Goal: Task Accomplishment & Management: Manage account settings

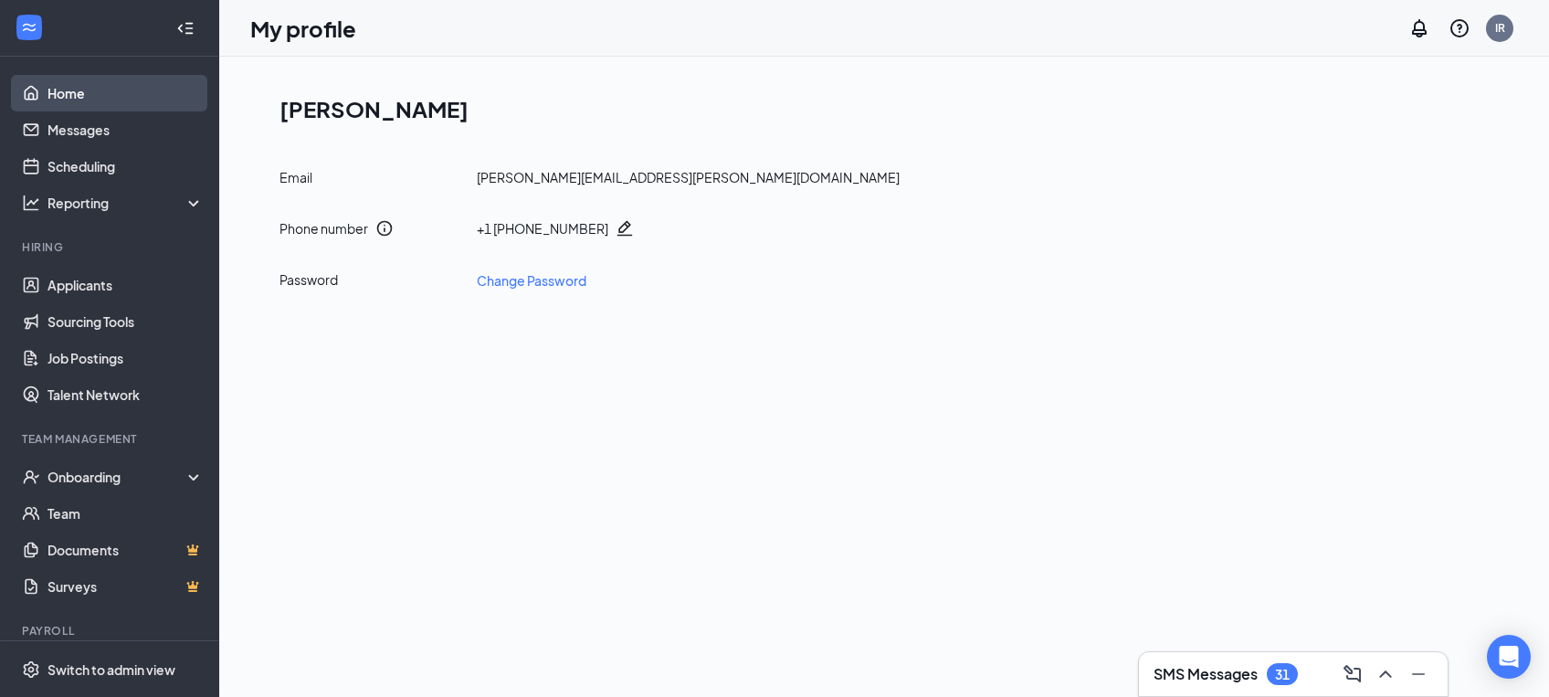
click at [102, 99] on link "Home" at bounding box center [126, 93] width 156 height 37
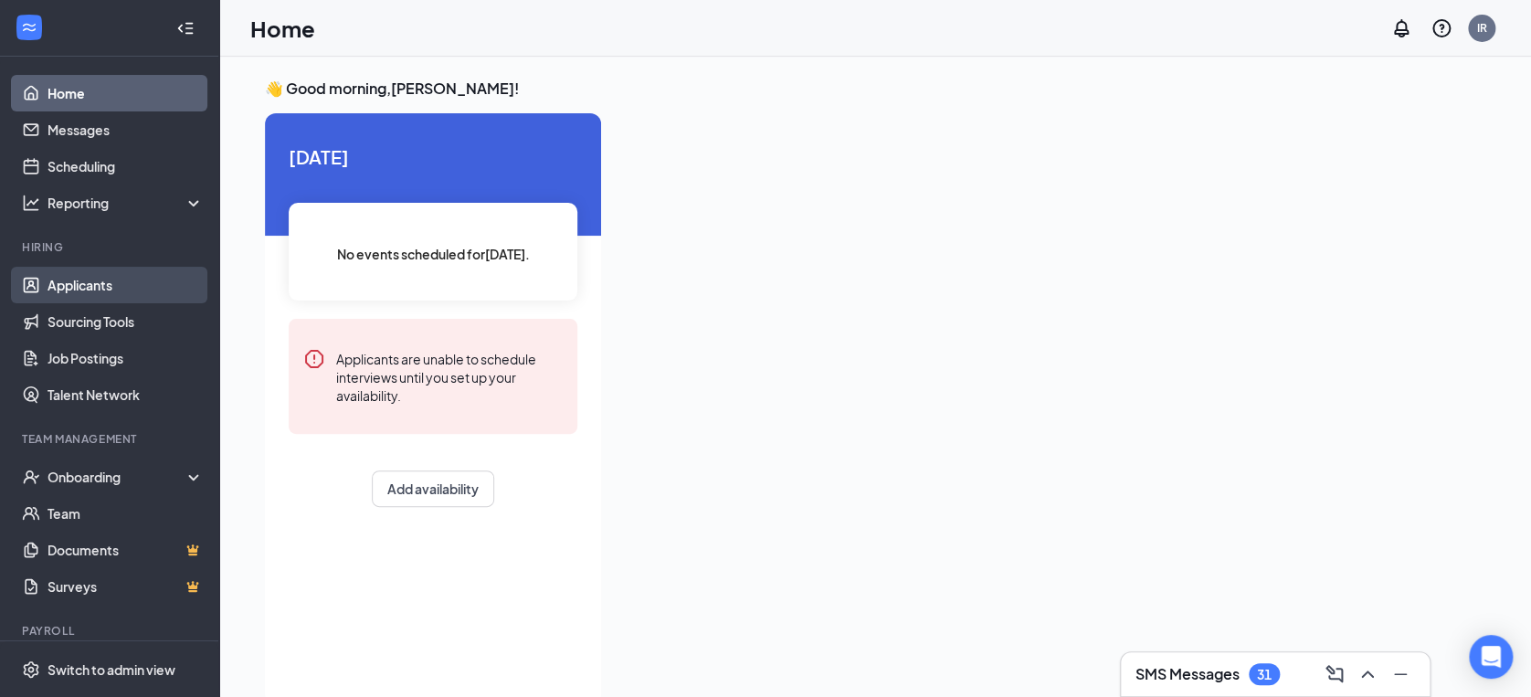
click at [121, 283] on link "Applicants" at bounding box center [126, 285] width 156 height 37
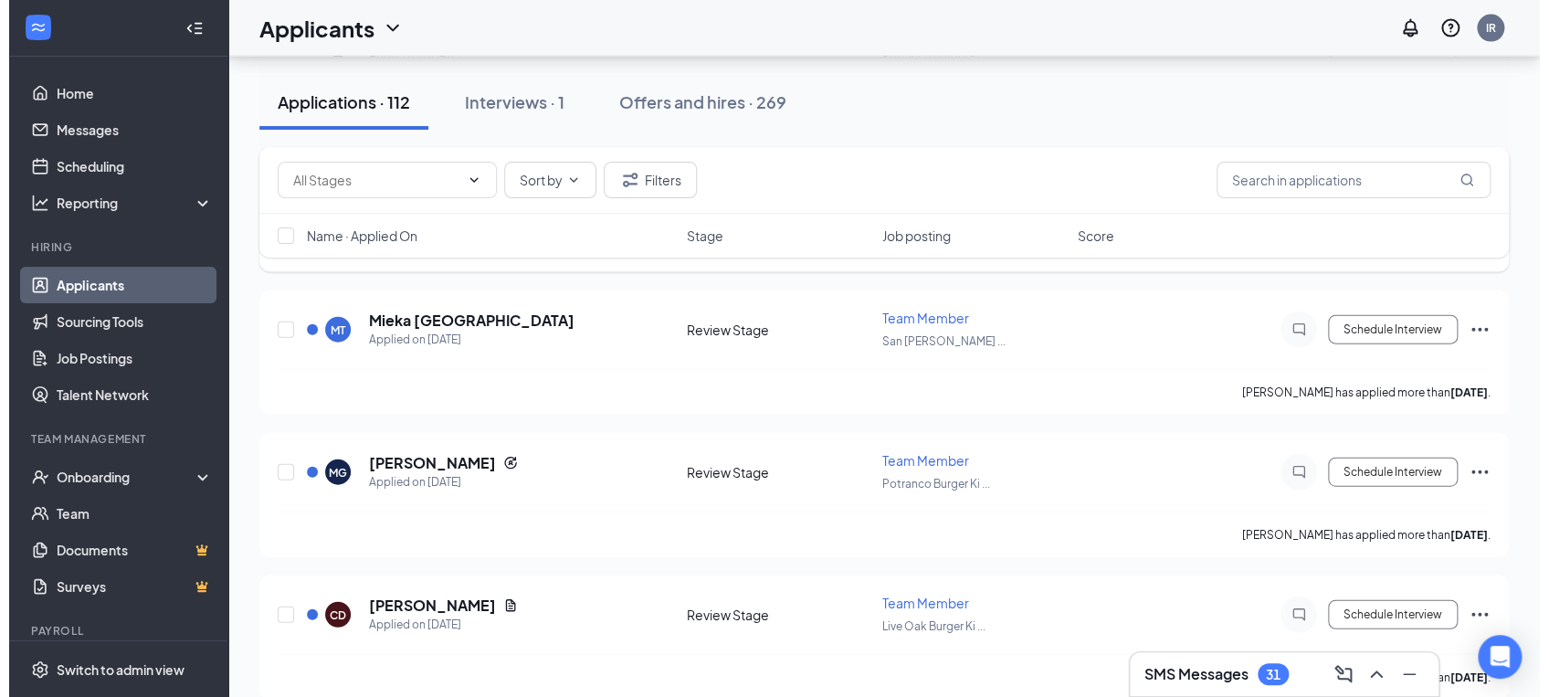
scroll to position [1827, 0]
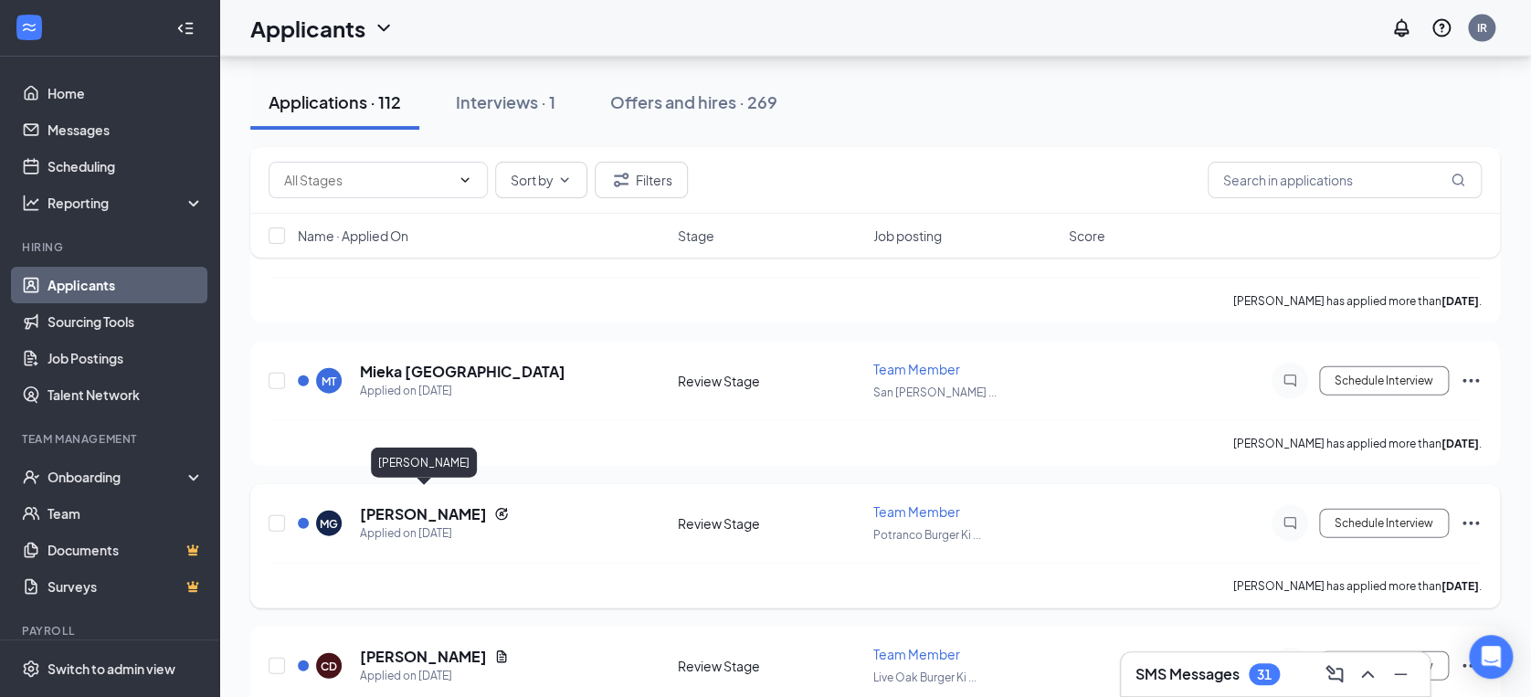
click at [450, 504] on h5 "[PERSON_NAME]" at bounding box center [423, 514] width 127 height 20
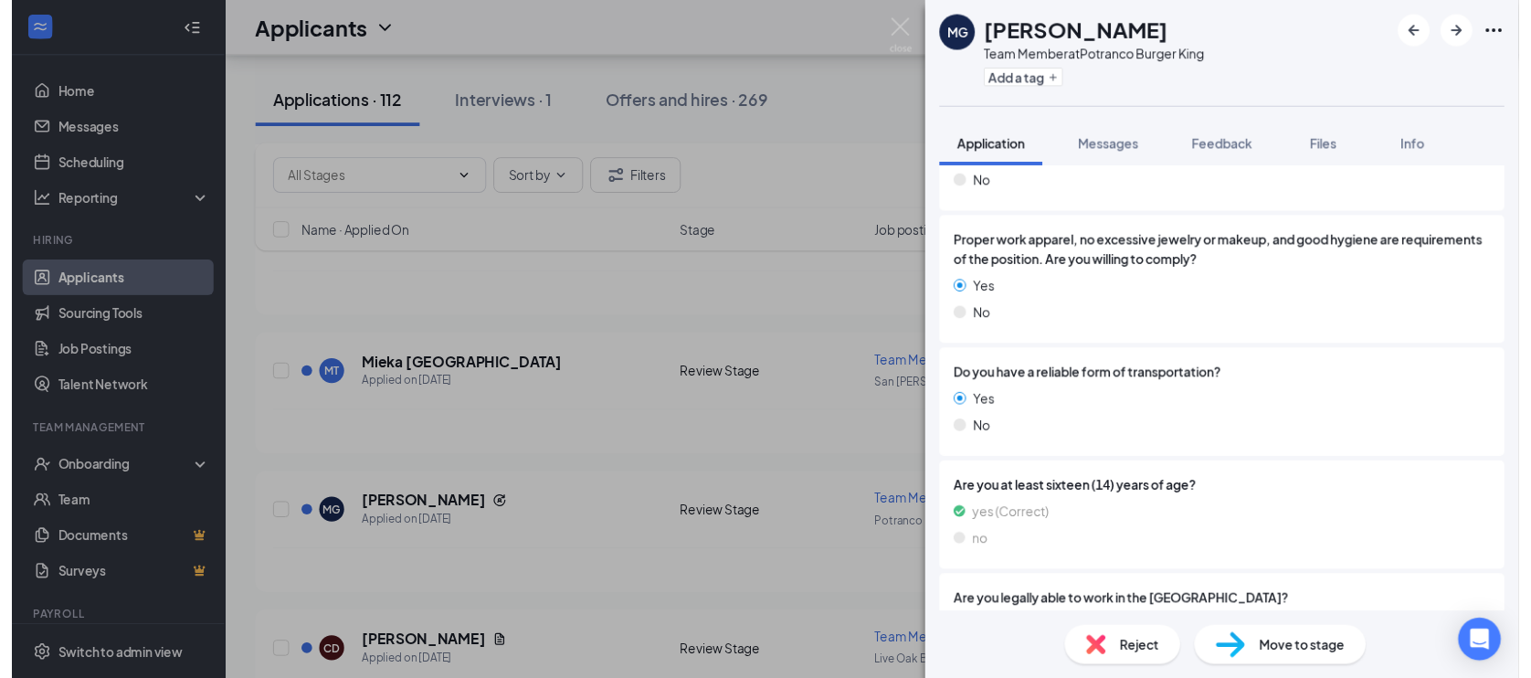
scroll to position [197, 0]
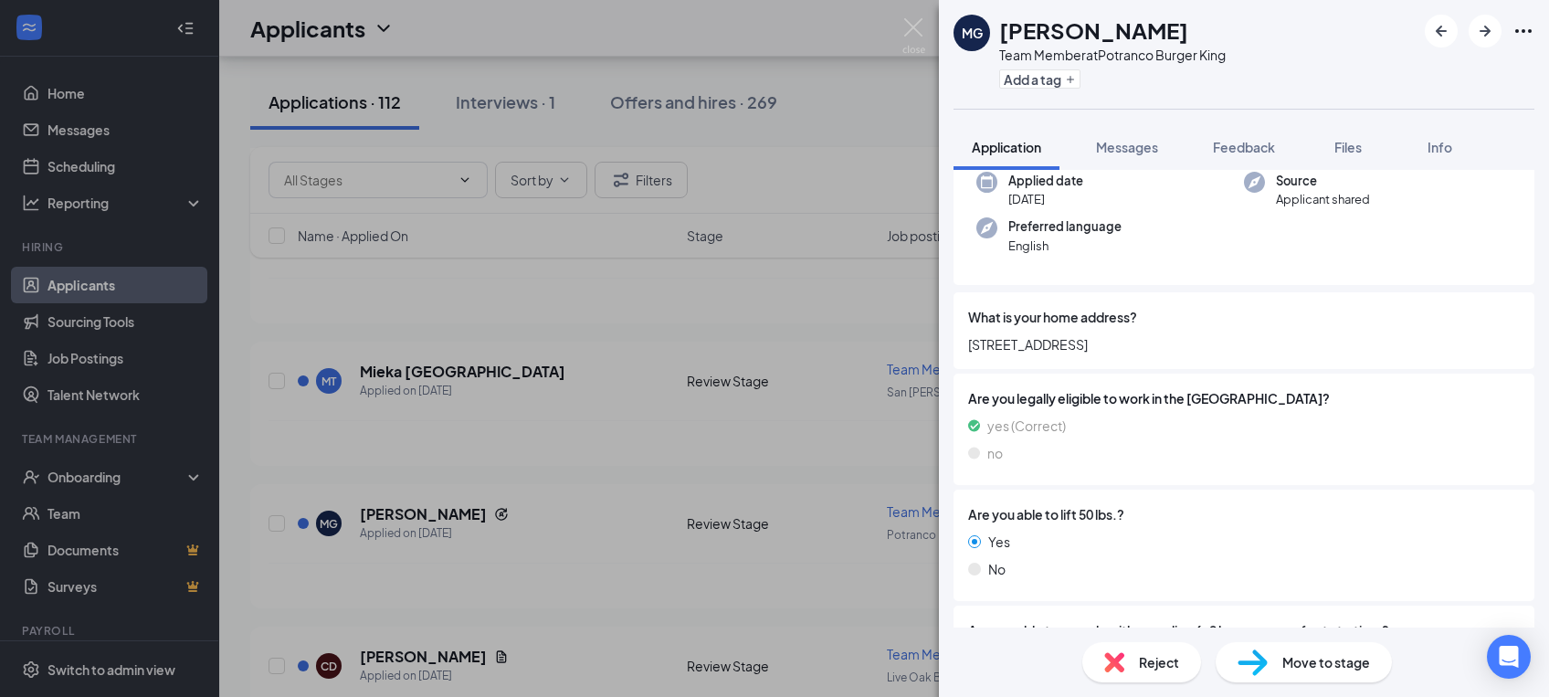
click at [919, 25] on img at bounding box center [914, 36] width 23 height 36
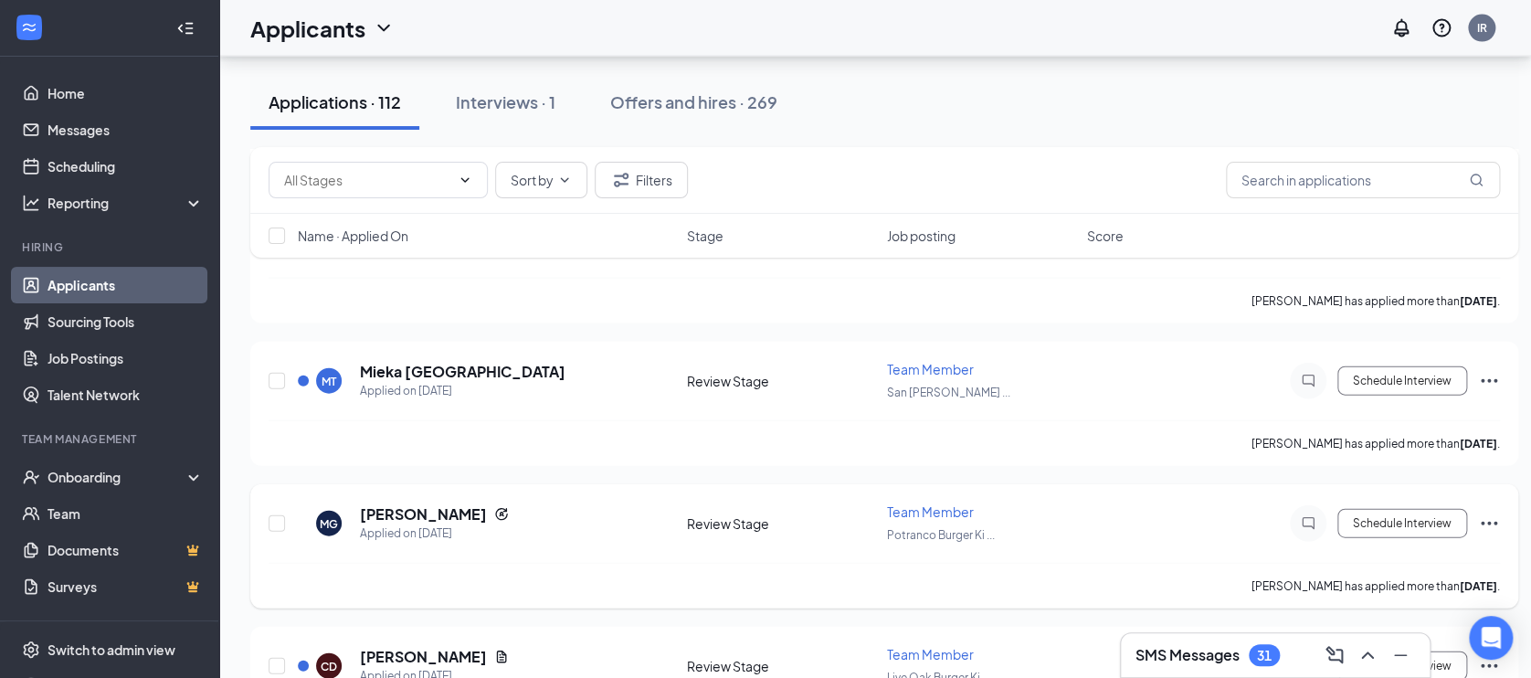
click at [1484, 512] on icon "Ellipses" at bounding box center [1489, 523] width 22 height 22
click at [1416, 550] on p "[PERSON_NAME] as hired" at bounding box center [1406, 546] width 157 height 18
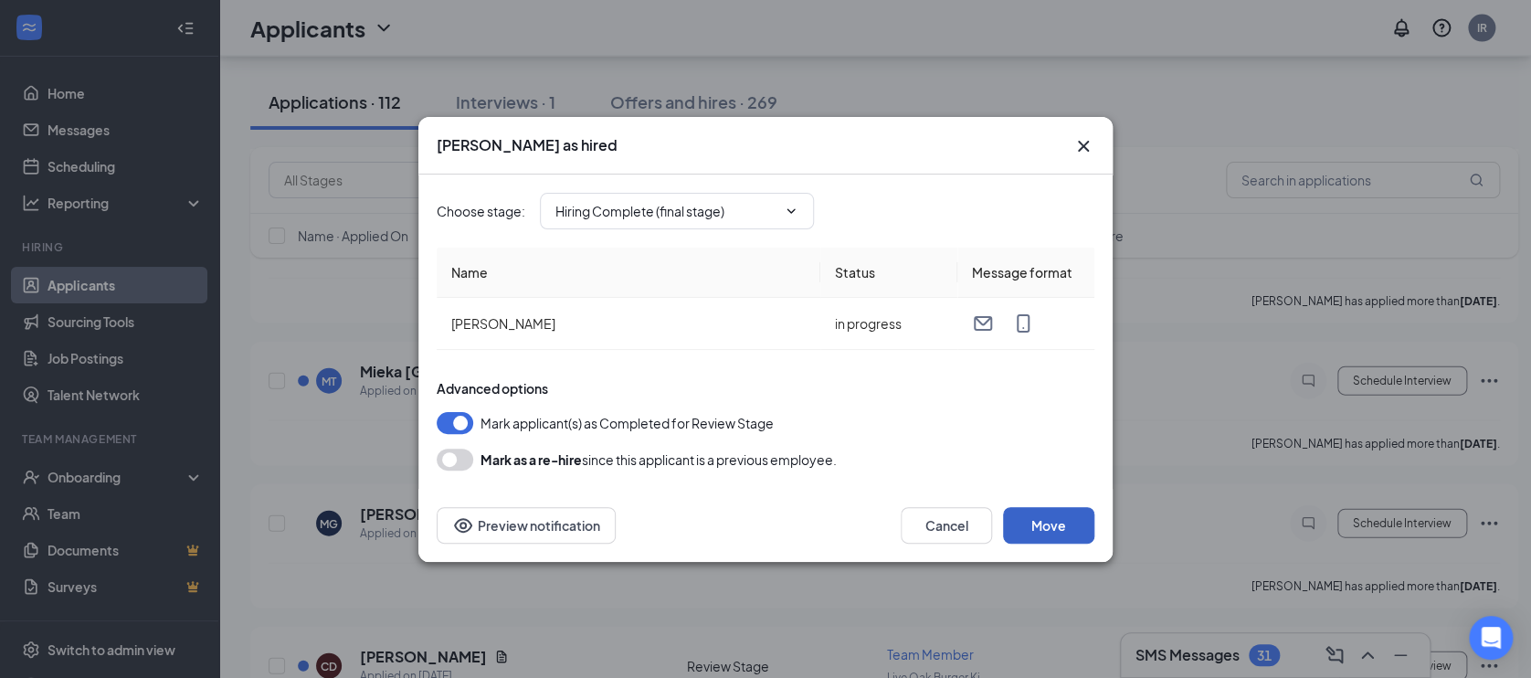
click at [1047, 533] on button "Move" at bounding box center [1048, 525] width 91 height 37
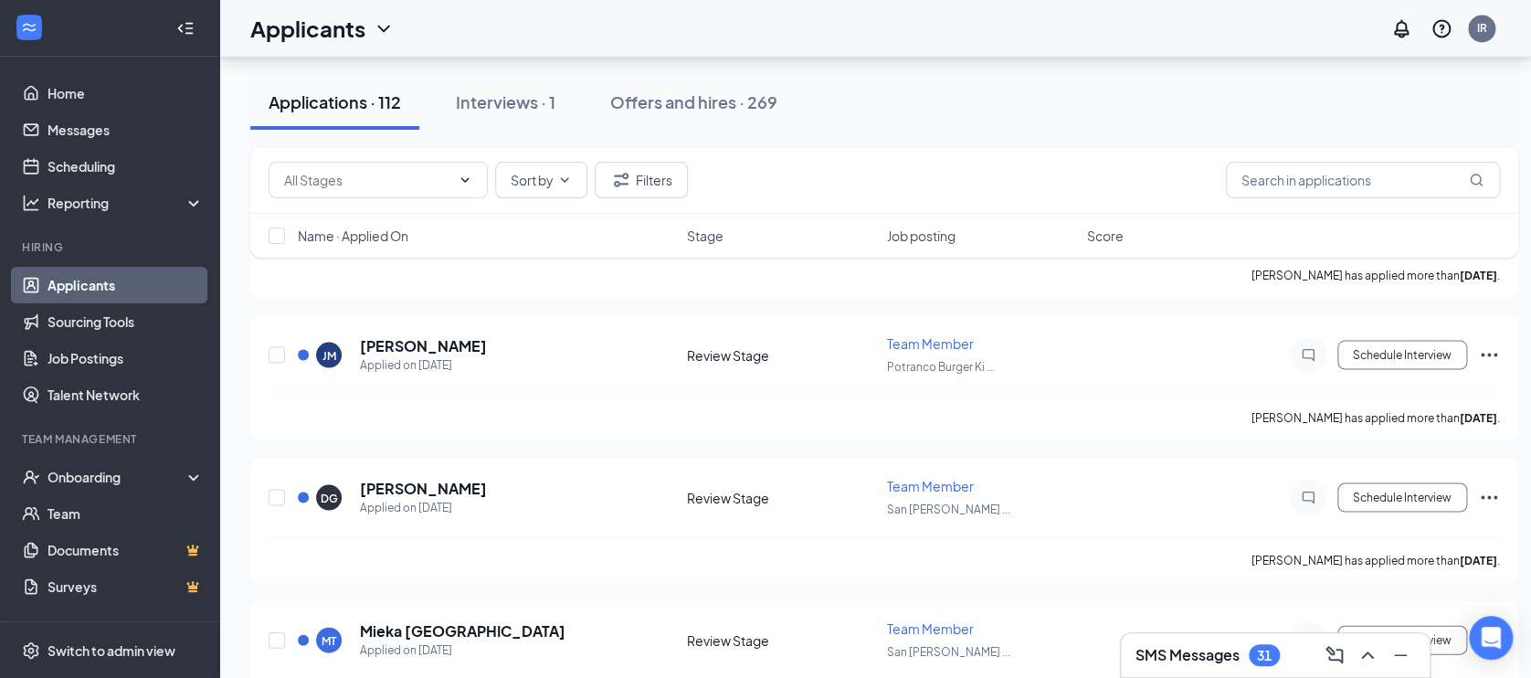
scroll to position [1339, 0]
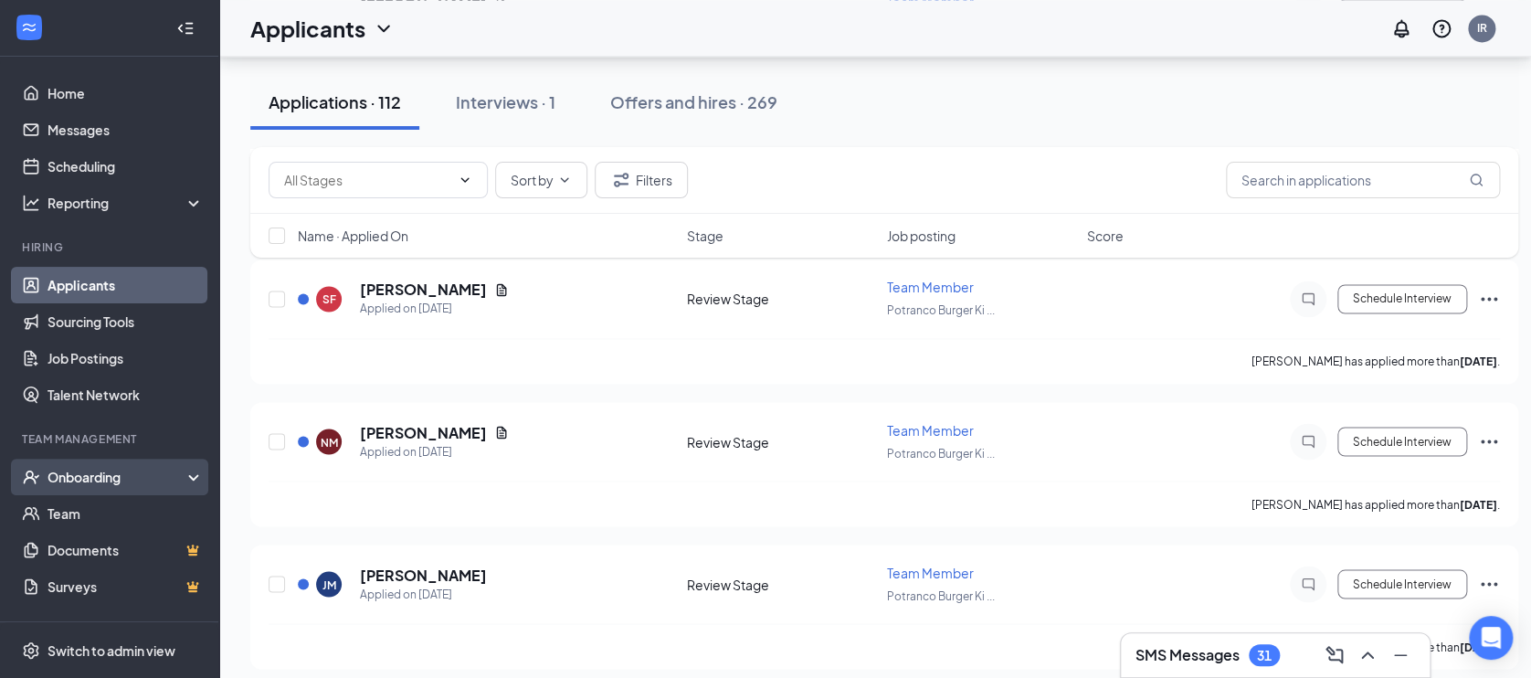
click at [119, 469] on div "Onboarding" at bounding box center [118, 477] width 141 height 18
click at [125, 503] on link "Overview" at bounding box center [126, 513] width 156 height 37
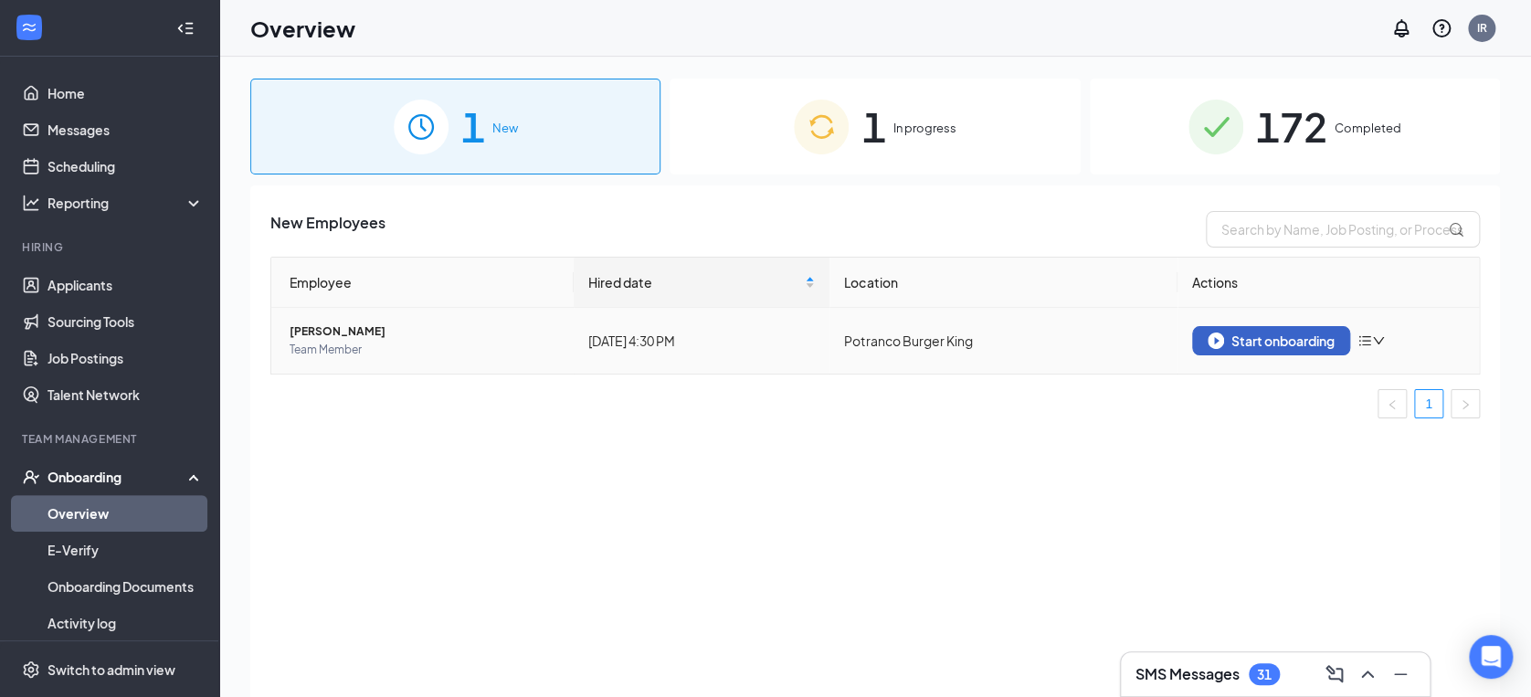
click at [1296, 337] on div "Start onboarding" at bounding box center [1271, 341] width 127 height 16
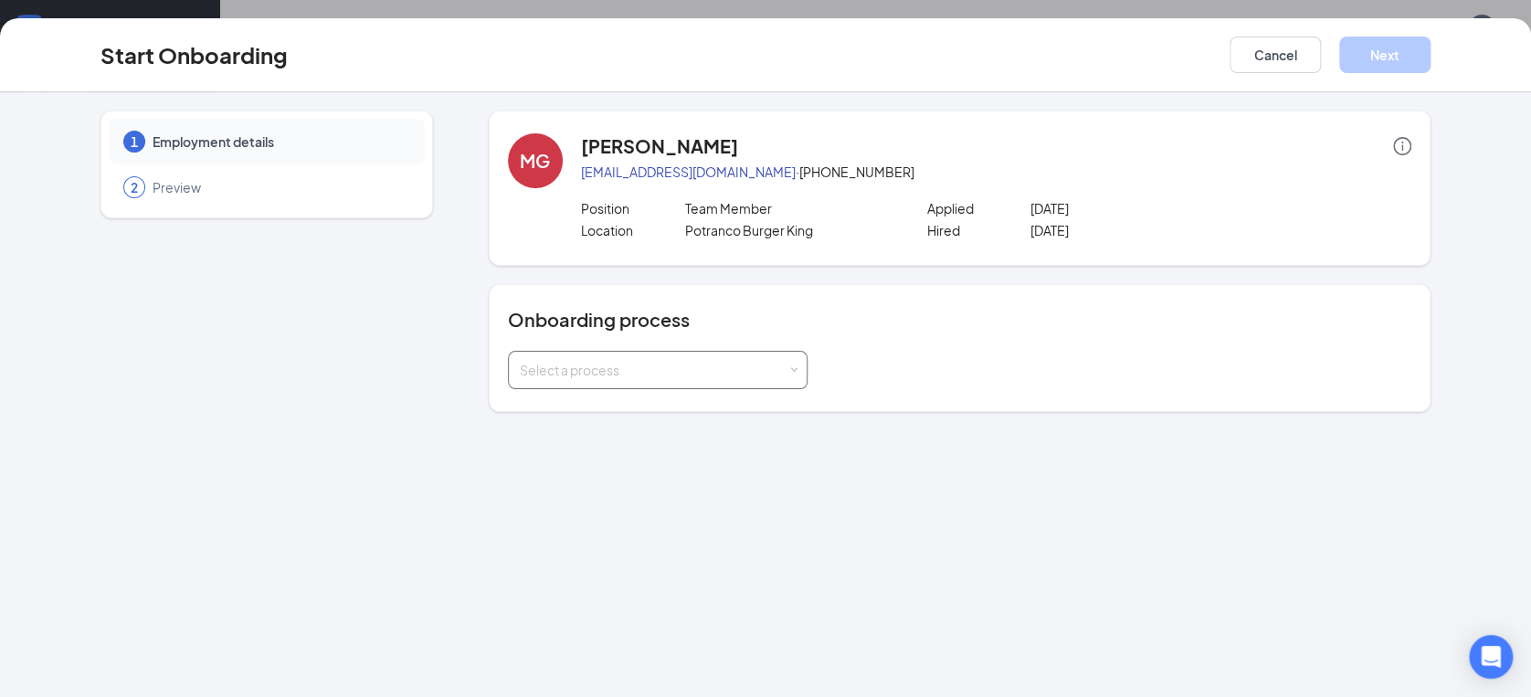
click at [613, 366] on div "Select a process" at bounding box center [654, 370] width 268 height 18
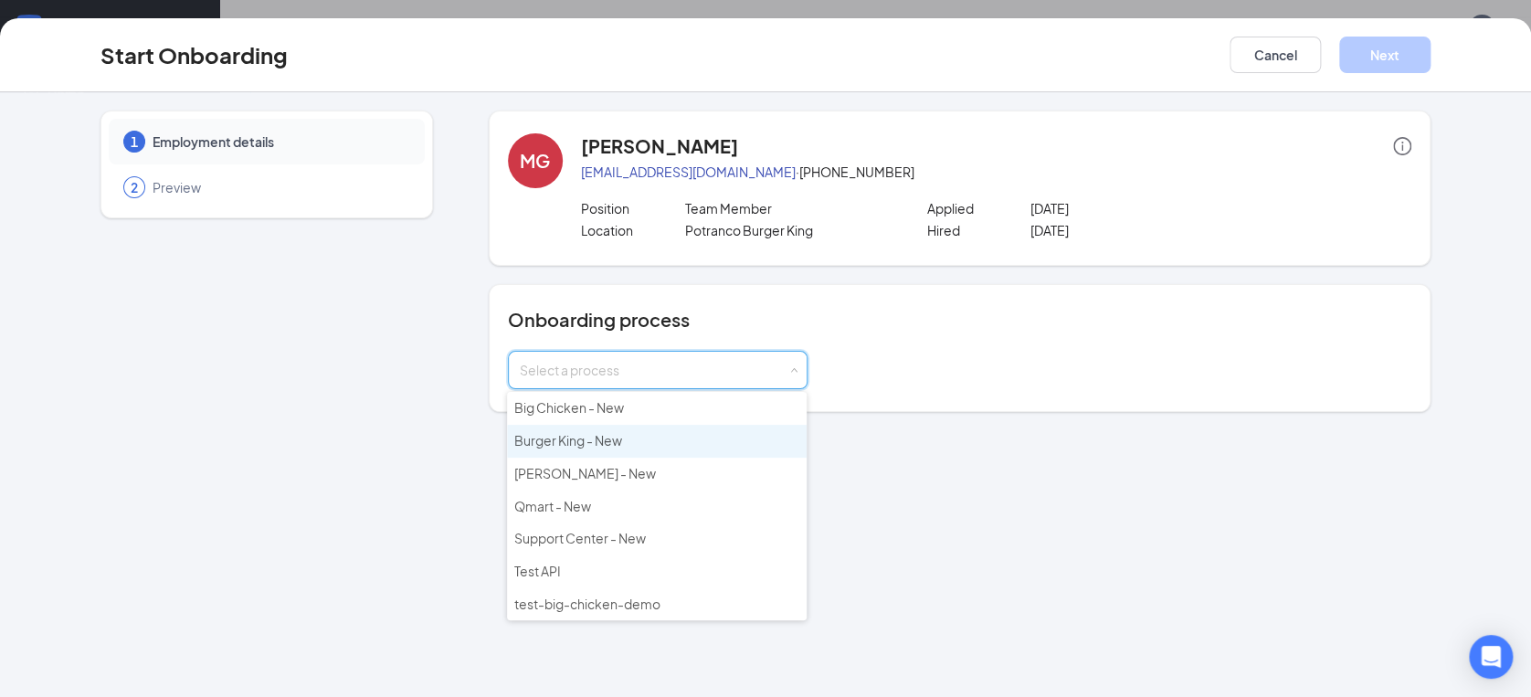
click at [600, 445] on span "Burger King - New" at bounding box center [568, 440] width 108 height 16
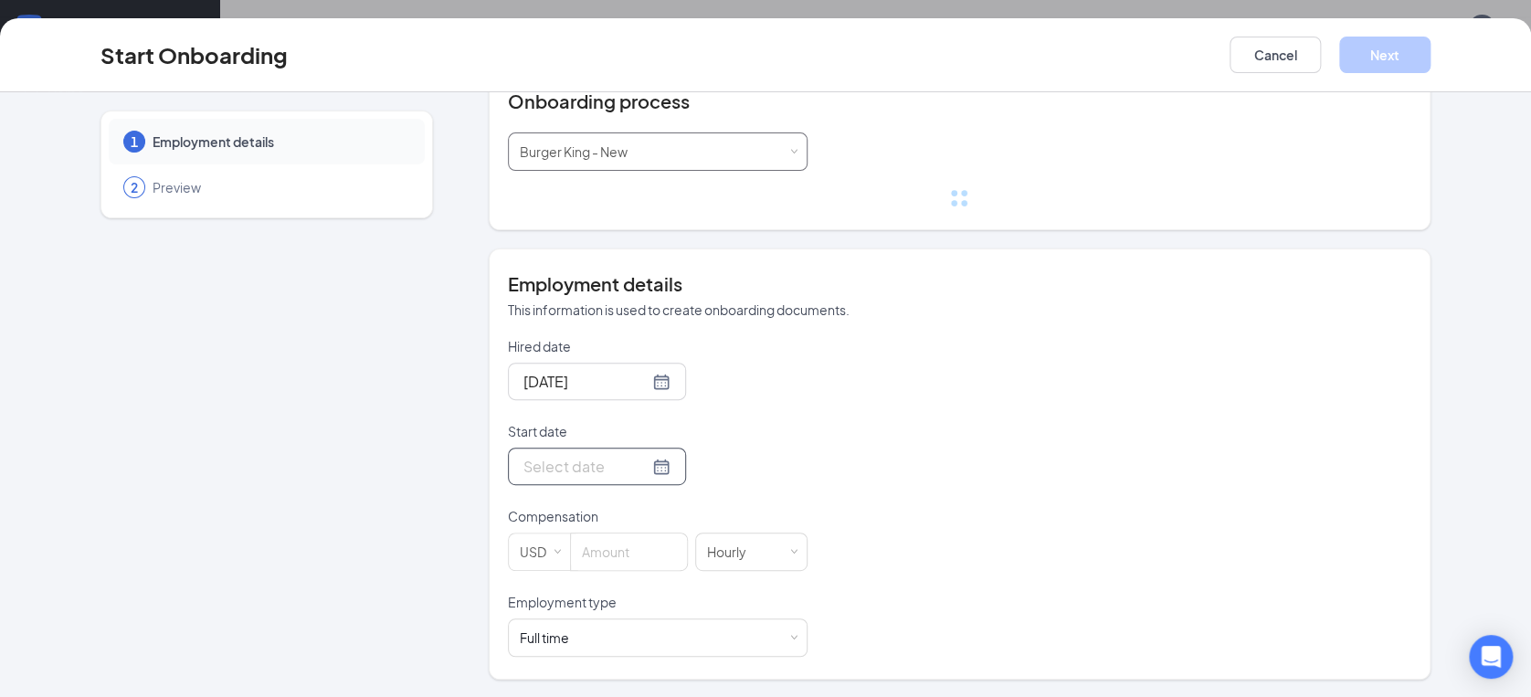
scroll to position [182, 0]
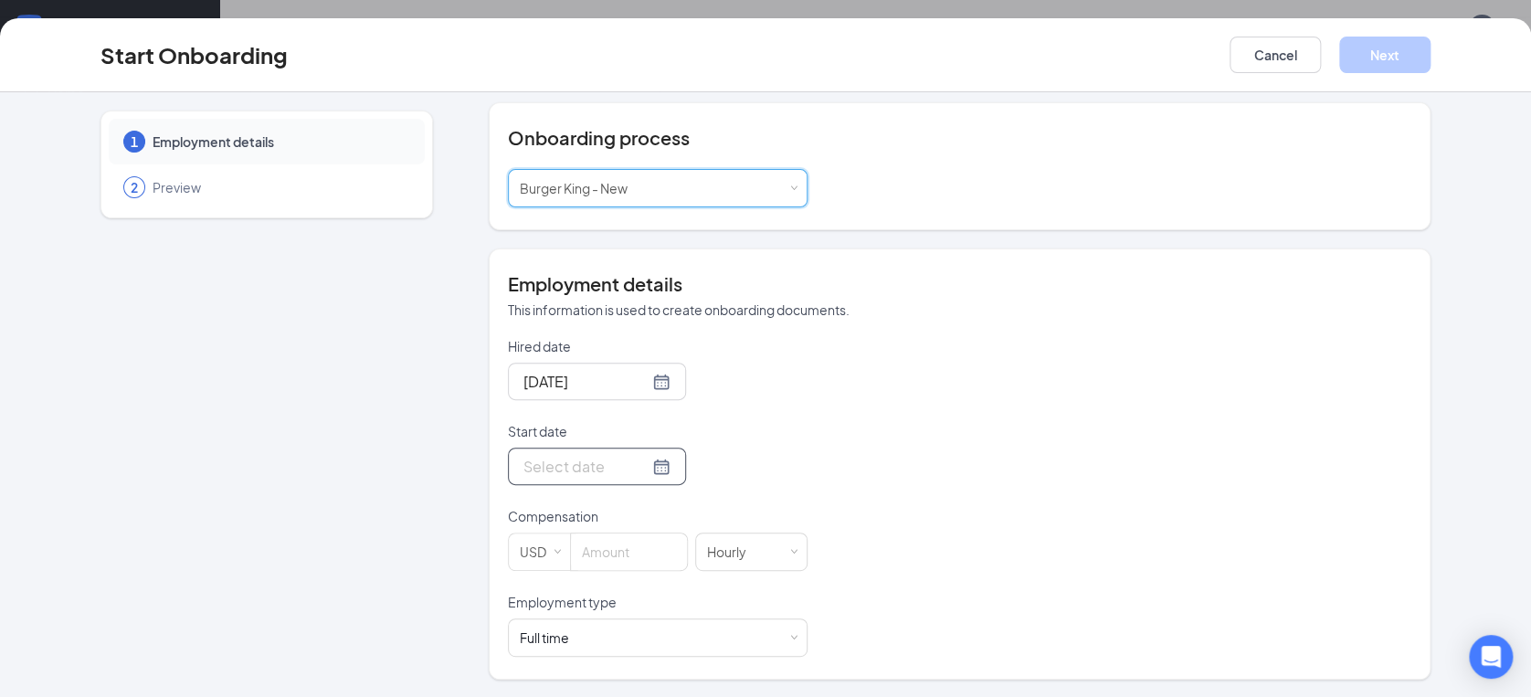
click at [629, 466] on div at bounding box center [596, 466] width 147 height 23
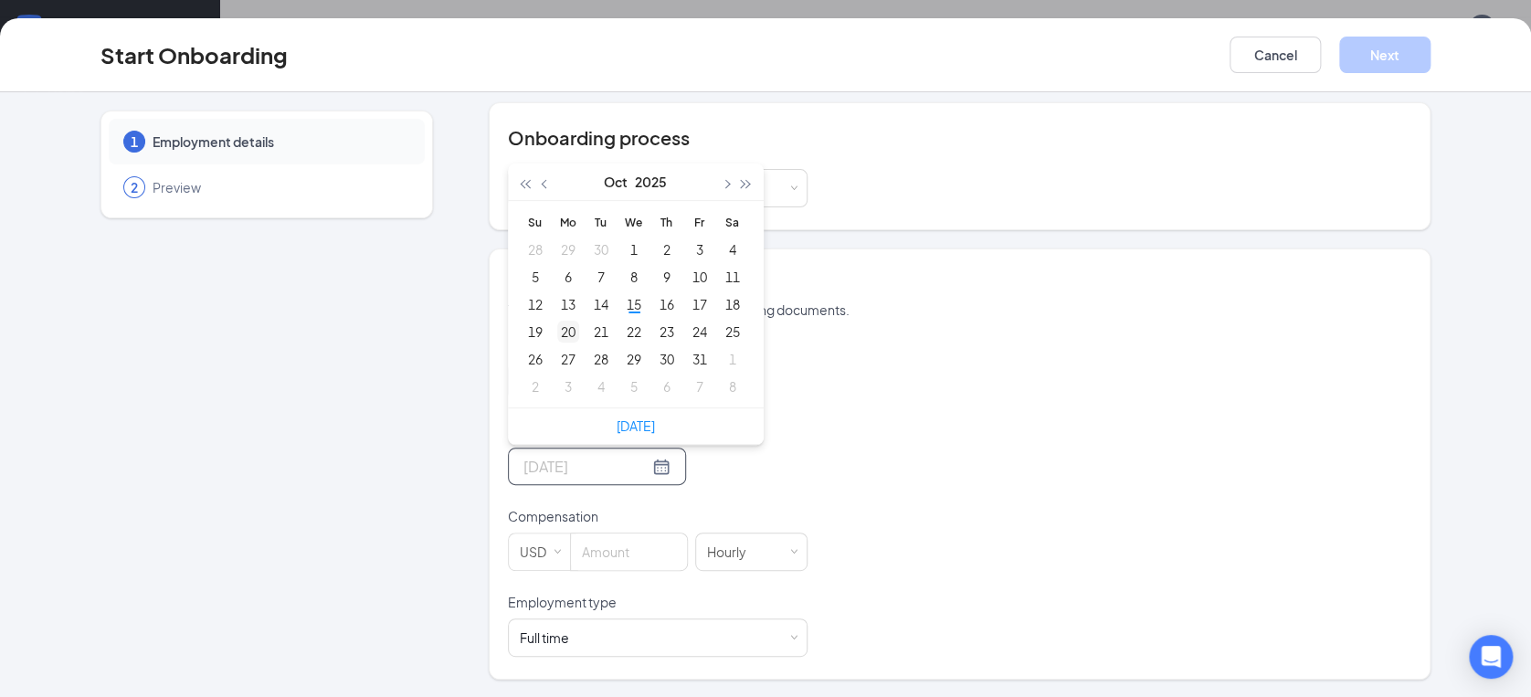
type input "[DATE]"
click at [563, 324] on div "20" at bounding box center [568, 332] width 22 height 22
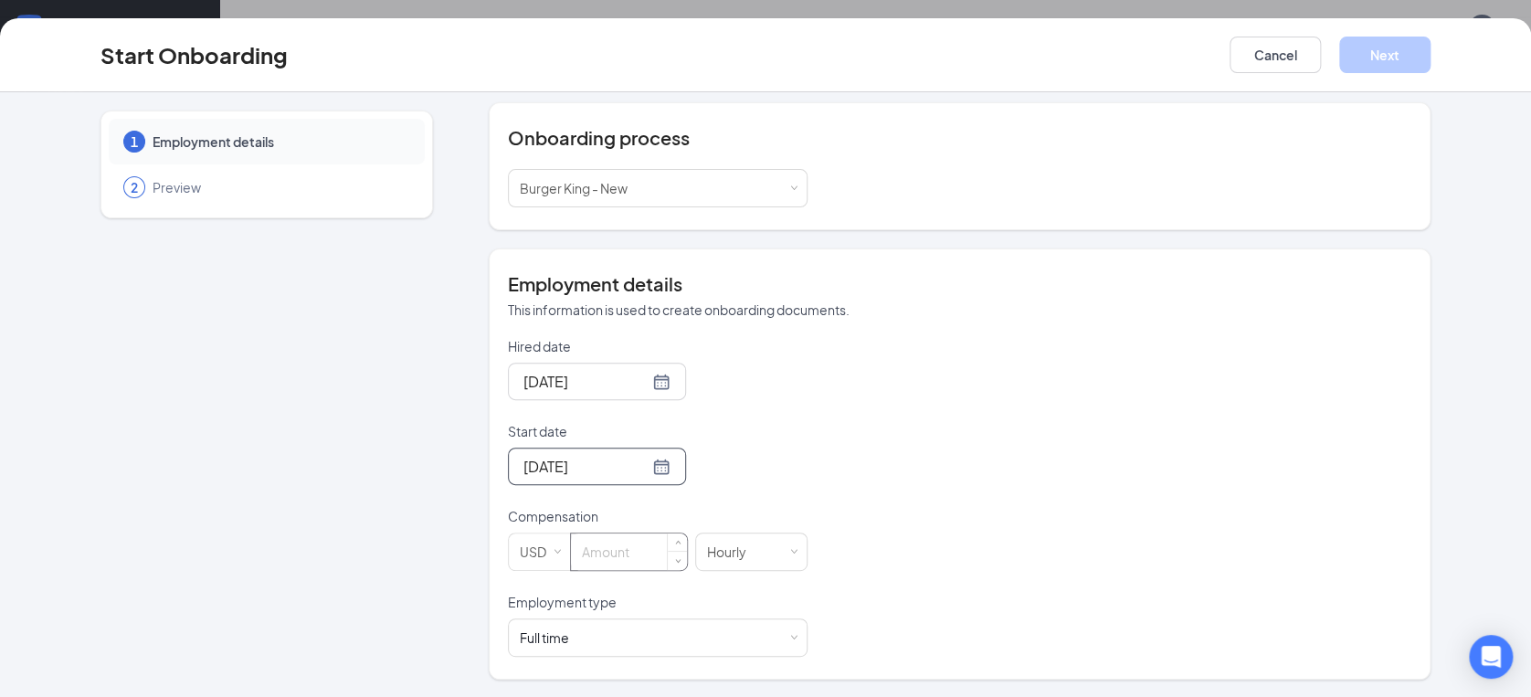
click at [638, 555] on input at bounding box center [629, 551] width 116 height 37
type input "12.5"
click at [729, 640] on div "Full time Works 30+ hours per week and is reasonably expected to work" at bounding box center [658, 637] width 276 height 37
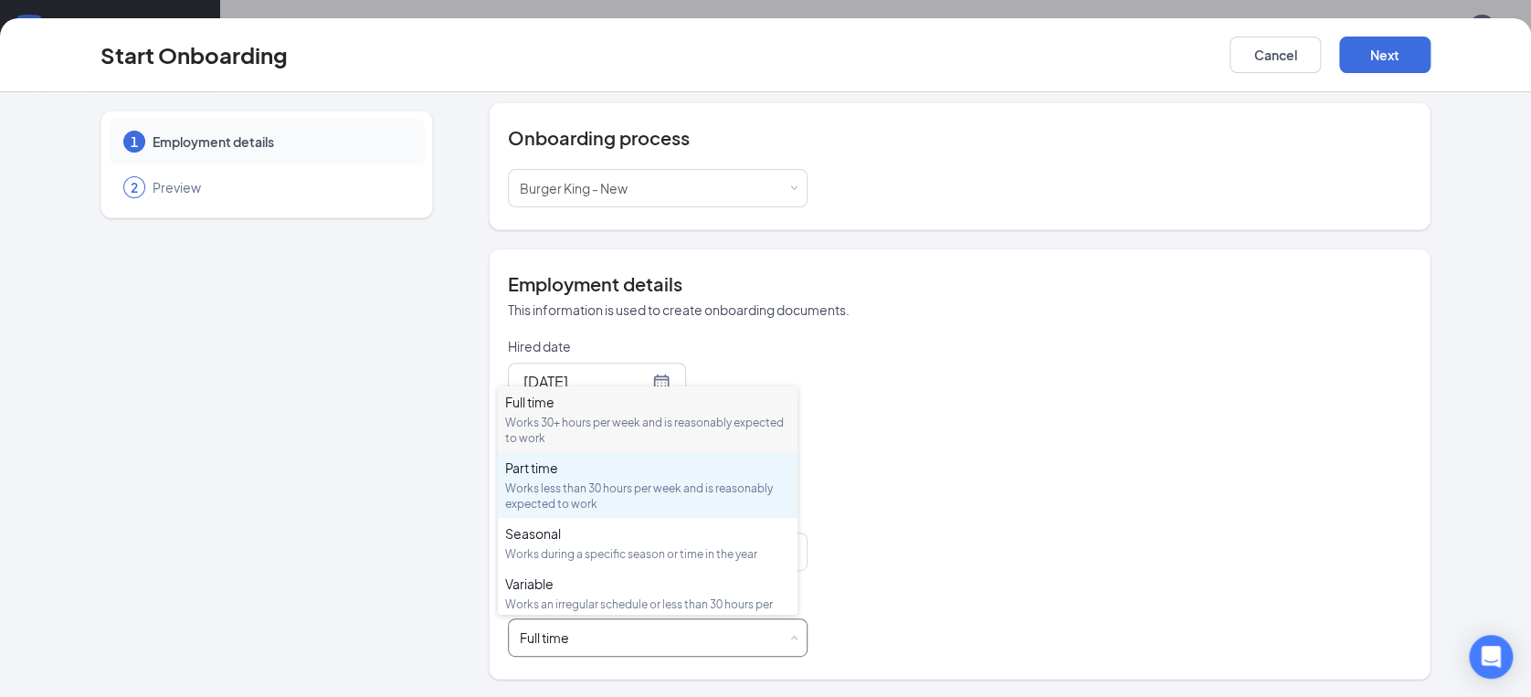
click at [591, 482] on div "Works less than 30 hours per week and is reasonably expected to work" at bounding box center [647, 496] width 285 height 31
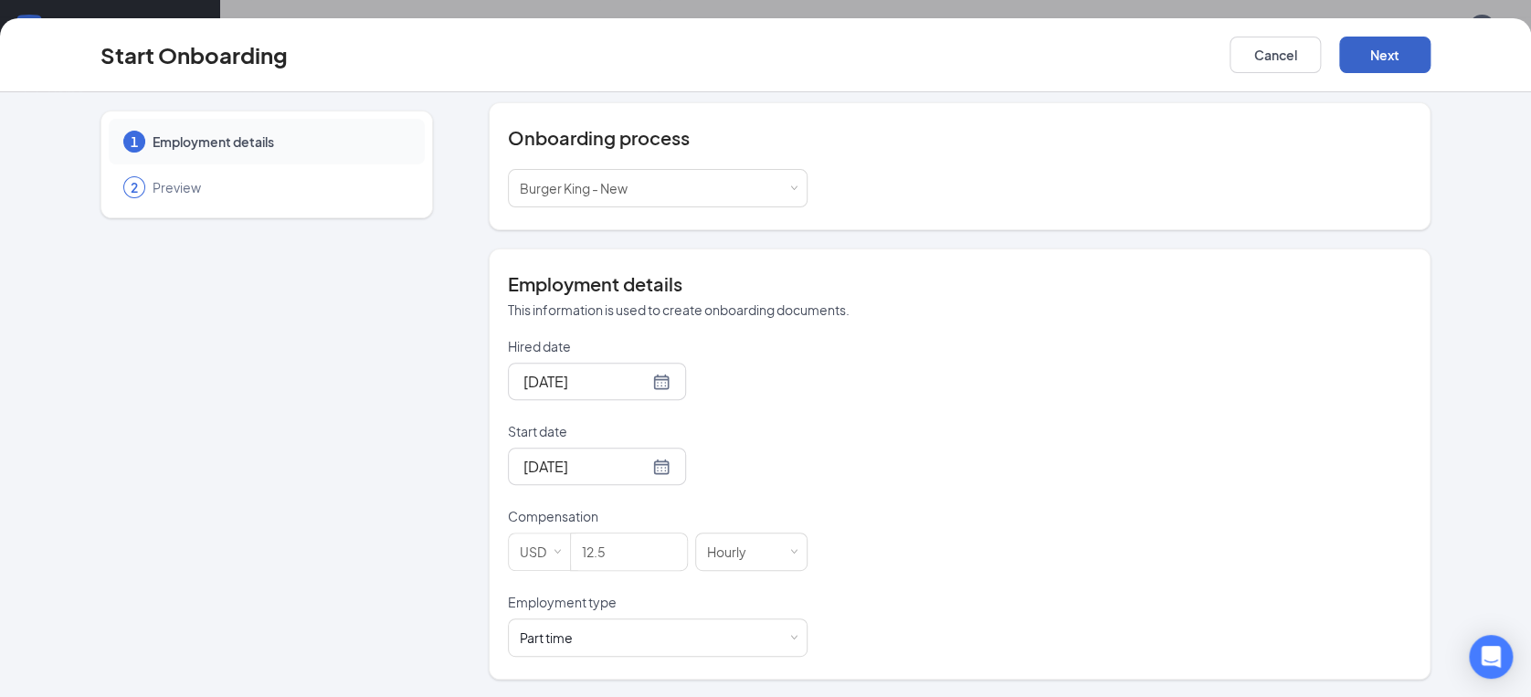
click at [1410, 46] on button "Next" at bounding box center [1384, 55] width 91 height 37
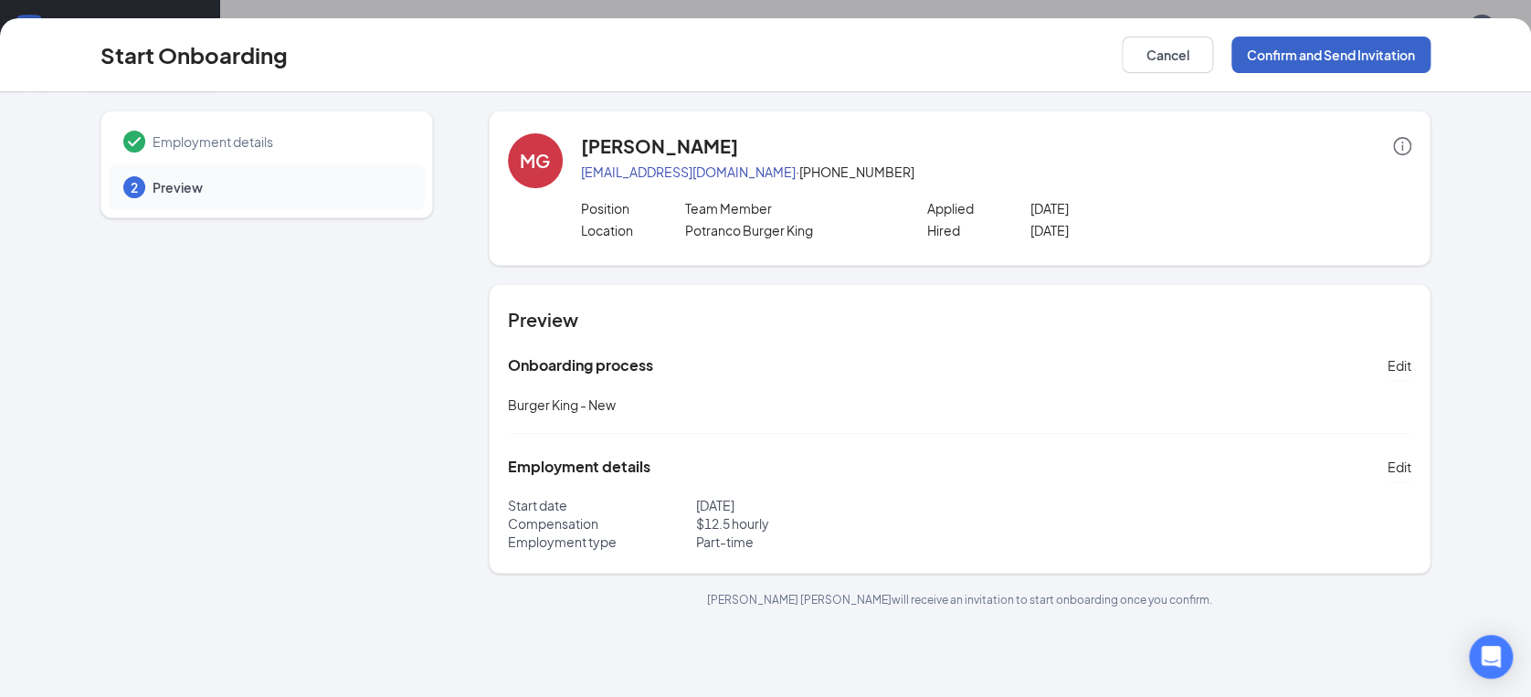
click at [1273, 52] on button "Confirm and Send Invitation" at bounding box center [1330, 55] width 199 height 37
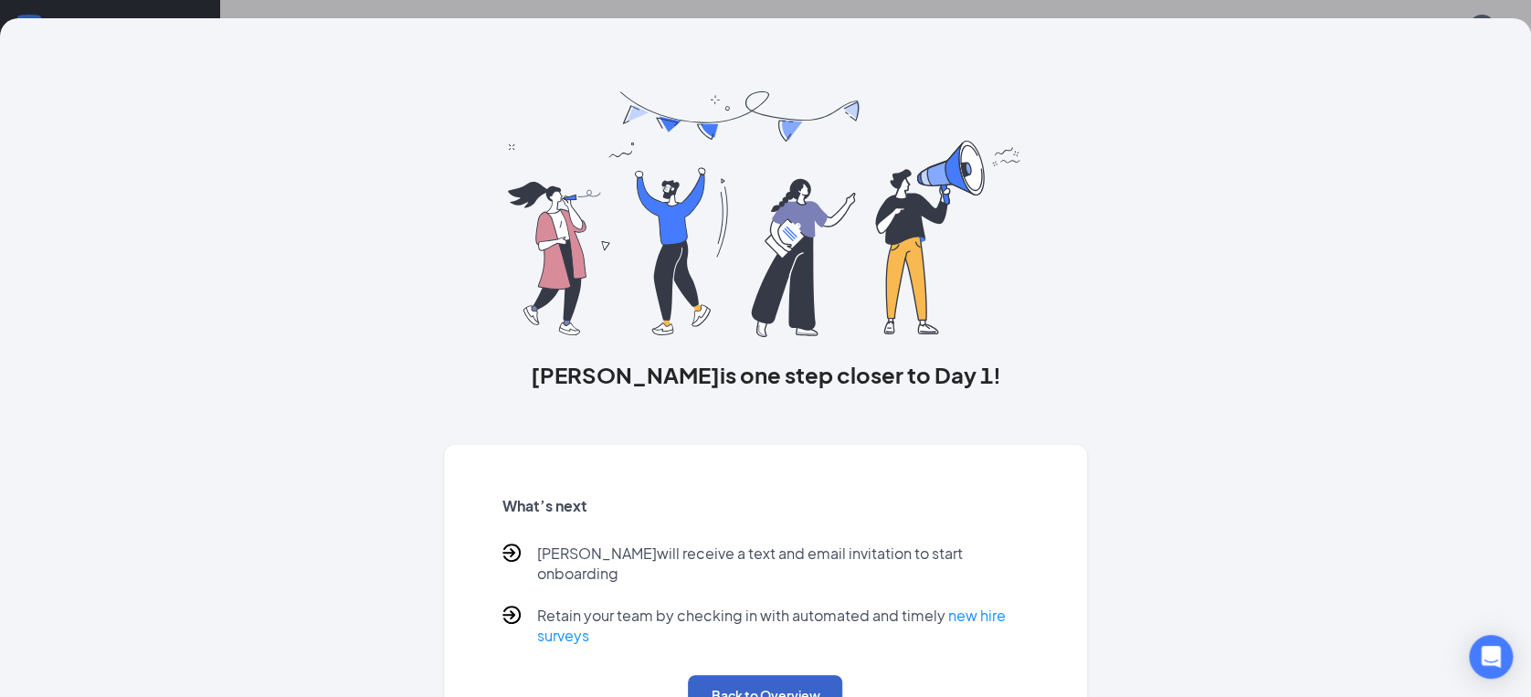
click at [781, 681] on button "Back to Overview" at bounding box center [765, 695] width 154 height 40
